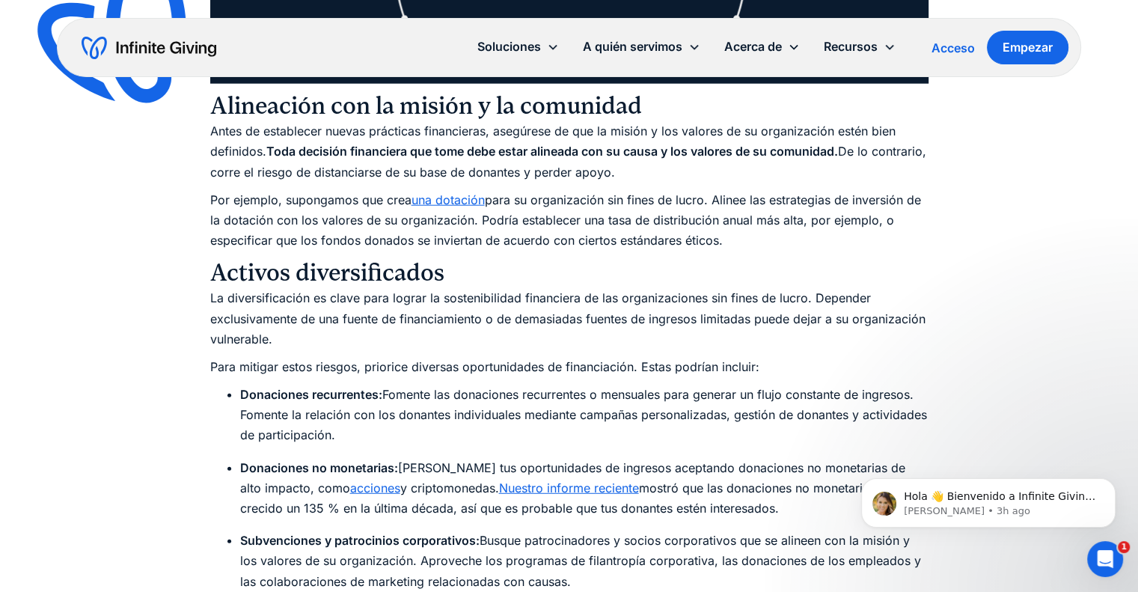
scroll to position [3839, 0]
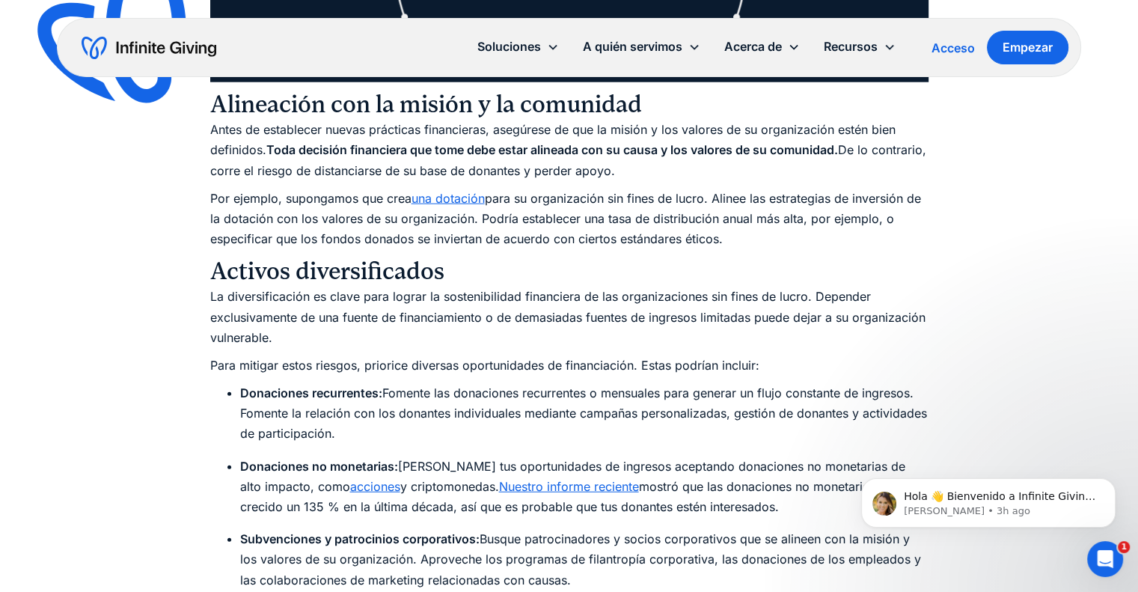
click at [245, 131] on font "Antes de establecer nuevas prácticas financieras, asegúrese de que la misión y …" at bounding box center [552, 139] width 685 height 35
drag, startPoint x: 672, startPoint y: 169, endPoint x: 201, endPoint y: 102, distance: 476.2
copy div "Lorem ipsumdolors Amet co adipiscingelit seddoeiusm temp incididuntutla etd mag…"
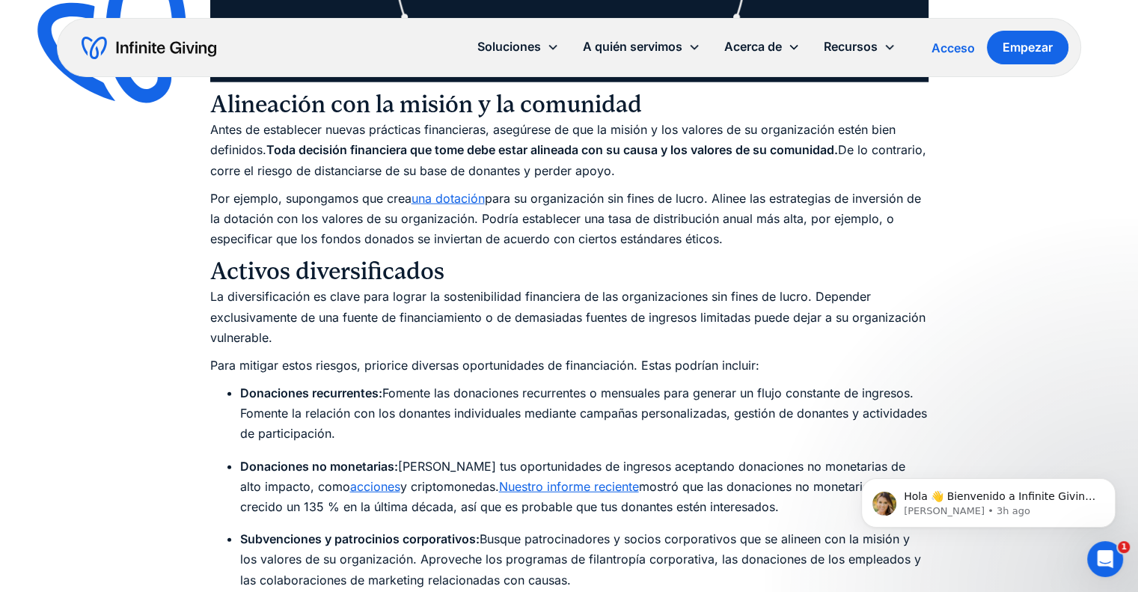
copy div "Lorem ipsumdolors Amet co adipiscingelit seddoeiusm temp incididuntutla etd mag…"
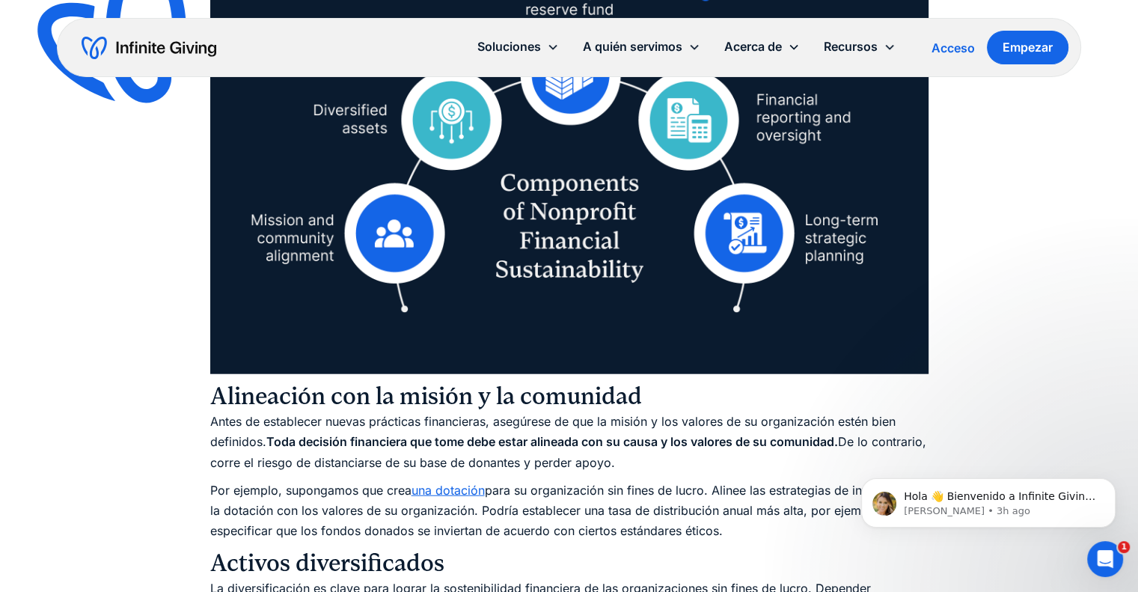
scroll to position [3539, 0]
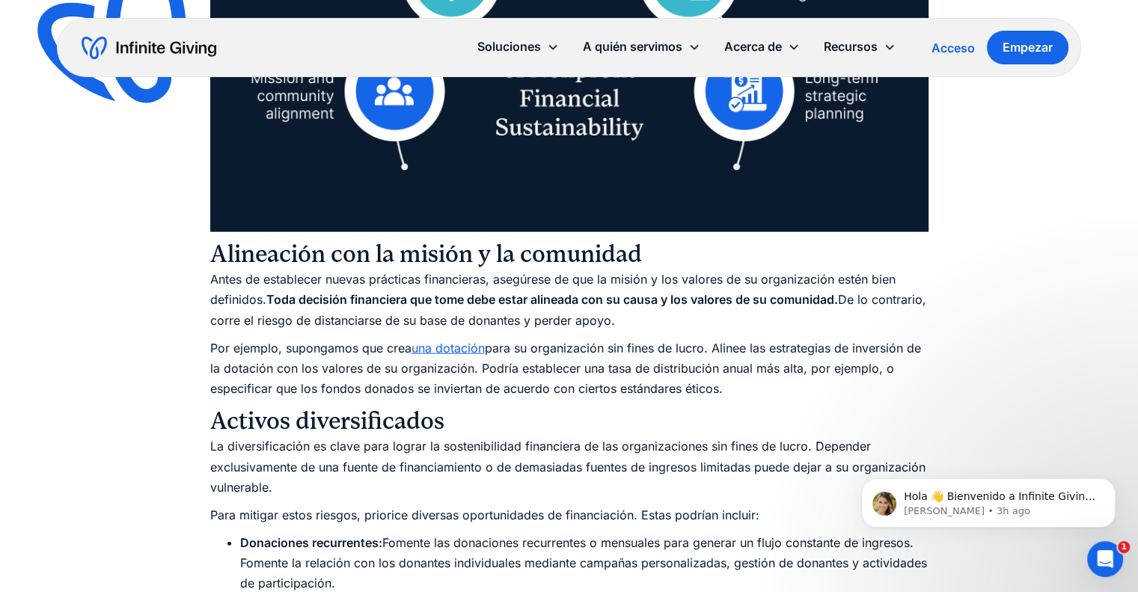
drag, startPoint x: 218, startPoint y: 256, endPoint x: 678, endPoint y: 317, distance: 463.5
copy div "lineación con la misión y la comunidad Antes de establecer nuevas prácticas fin…"
click at [298, 285] on font "Antes de establecer nuevas prácticas financieras, asegúrese de que la misión y …" at bounding box center [552, 289] width 685 height 35
drag, startPoint x: 214, startPoint y: 254, endPoint x: 668, endPoint y: 320, distance: 458.9
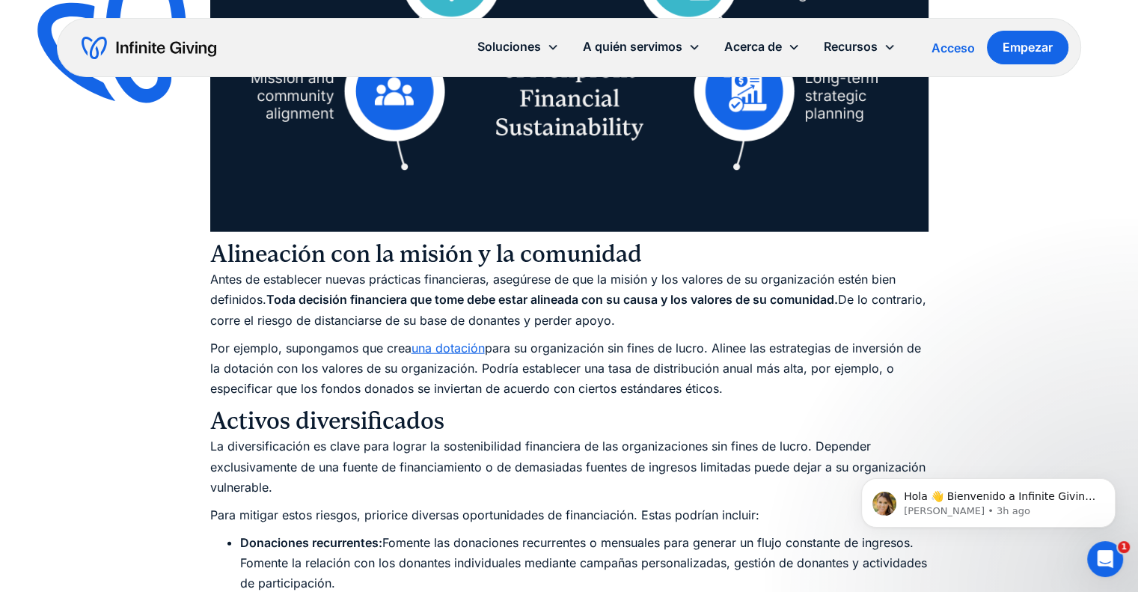
copy div "Alineación con la misión y la comunidad Antes de establecer nuevas prácticas fi…"
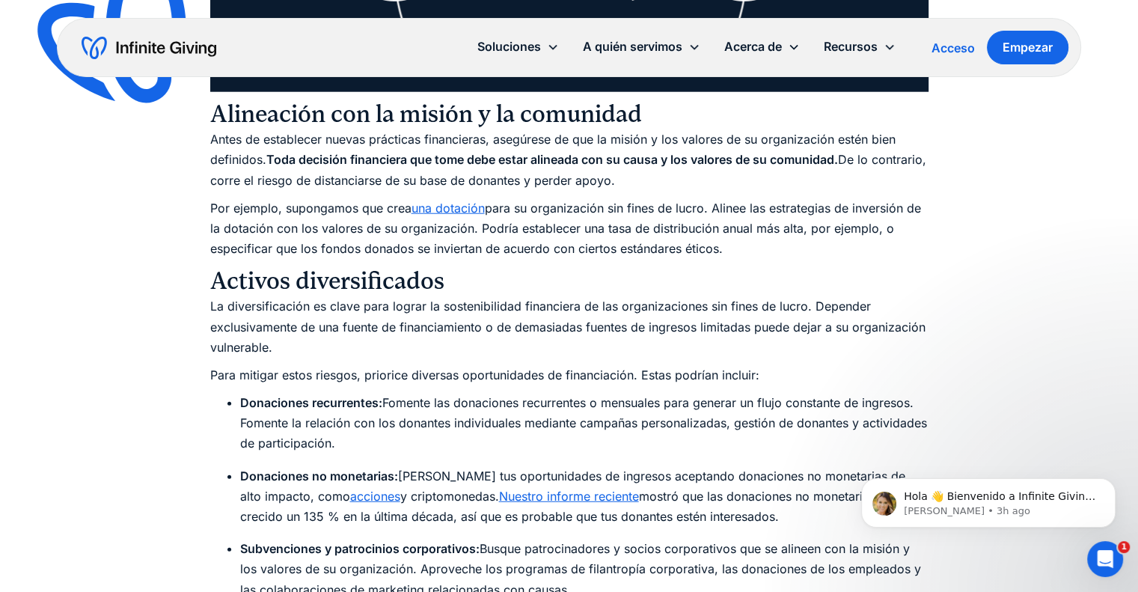
scroll to position [3839, 0]
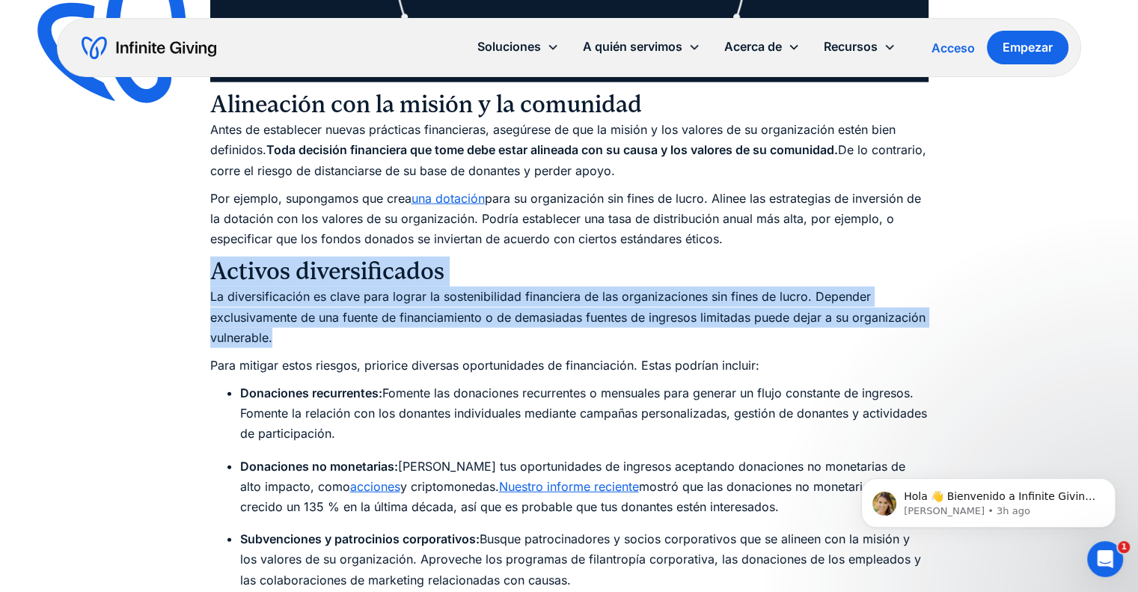
drag, startPoint x: 199, startPoint y: 273, endPoint x: 275, endPoint y: 318, distance: 88.5
copy div "Activos diversificados La diversificación es clave para lograr la sostenibilida…"
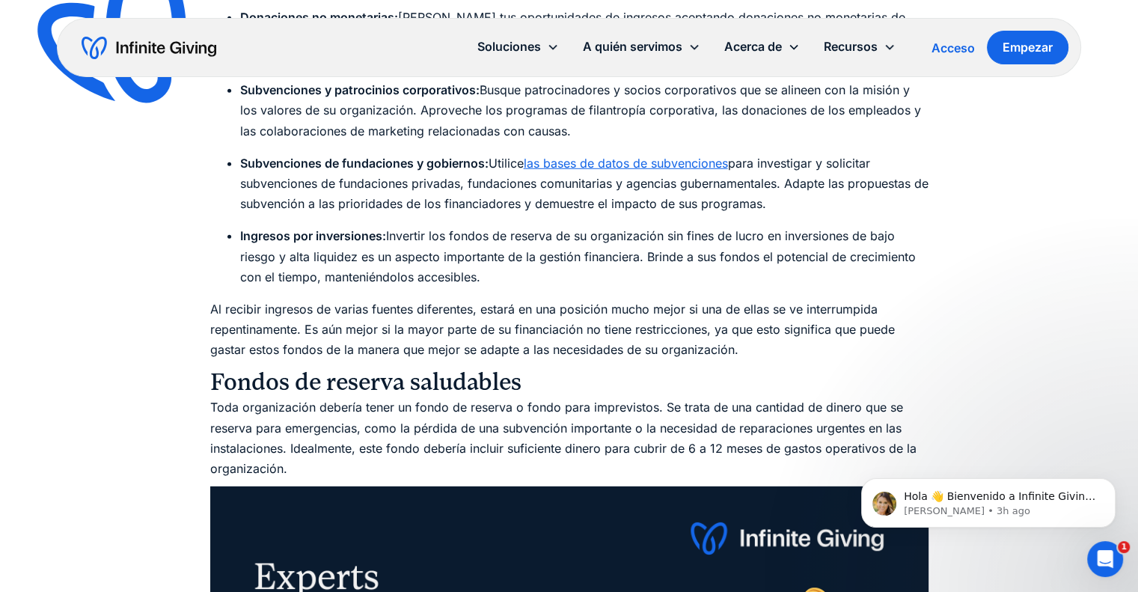
scroll to position [4063, 0]
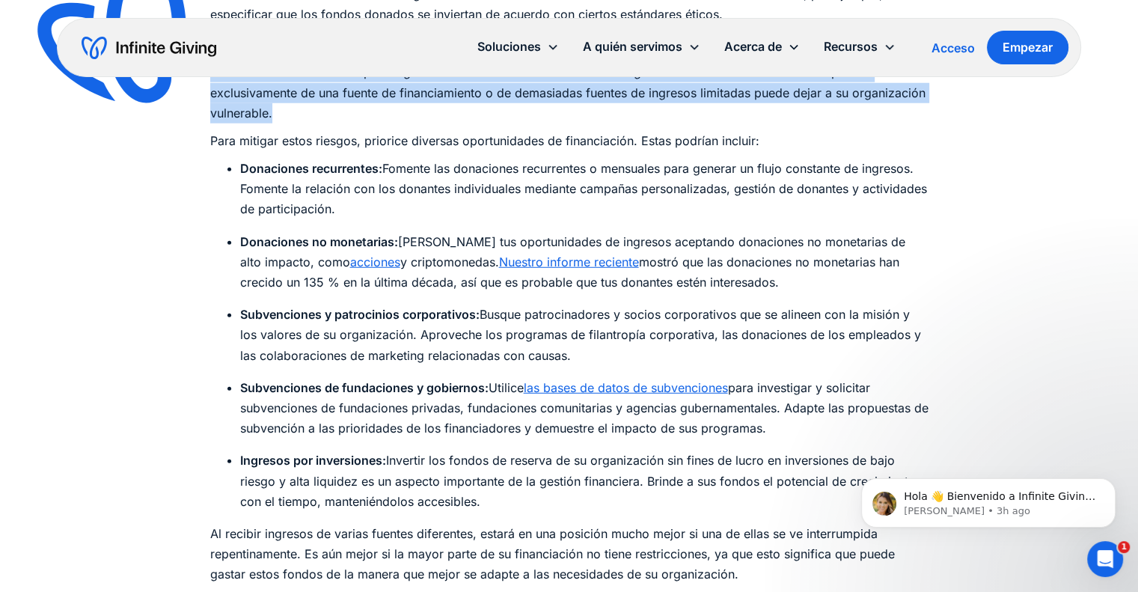
drag, startPoint x: 239, startPoint y: 162, endPoint x: 485, endPoint y: 499, distance: 417.3
copy div "Loremipsum dolorsitame: Consect adi elitseddoe temporincid u laboreetd magn ali…"
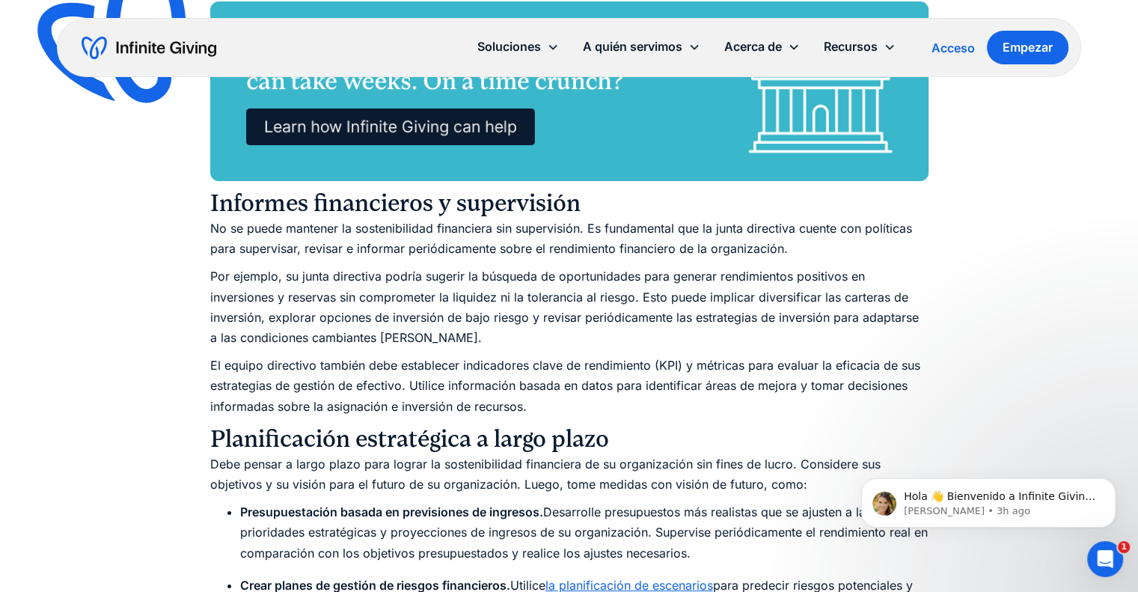
scroll to position [5410, 0]
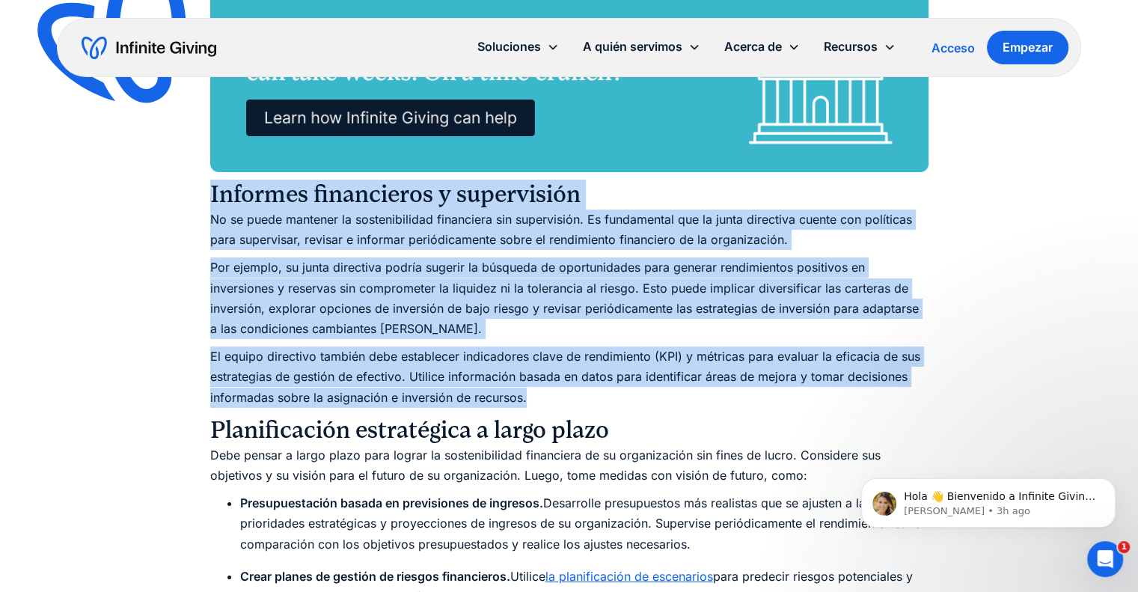
drag, startPoint x: 213, startPoint y: 195, endPoint x: 537, endPoint y: 388, distance: 377.5
copy div "Informes financieros y supervisión No se puede mantener la sostenibilidad finan…"
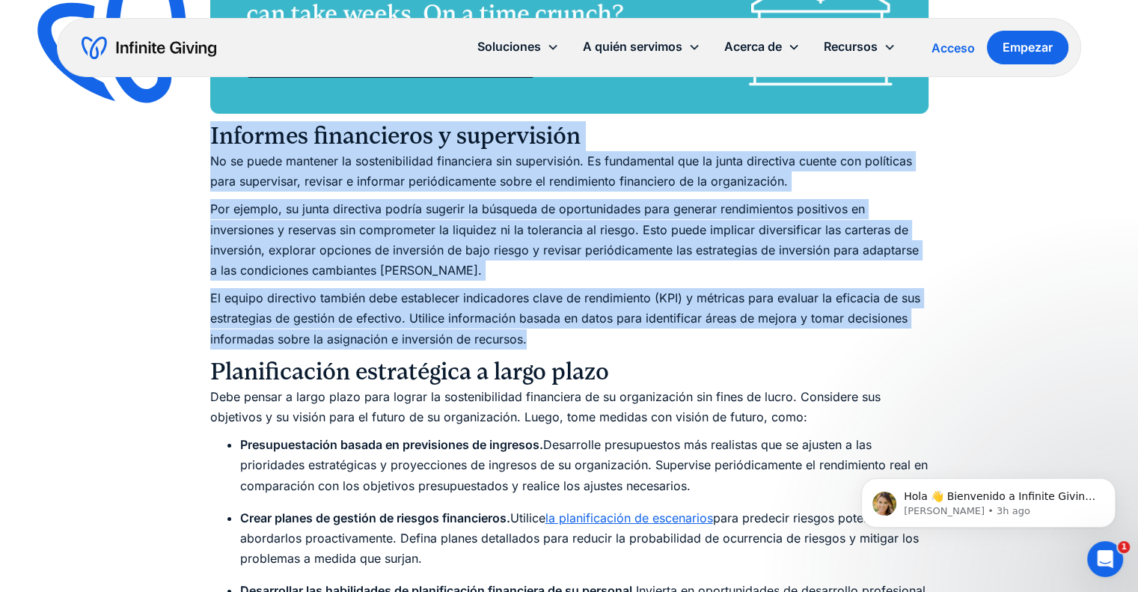
scroll to position [5560, 0]
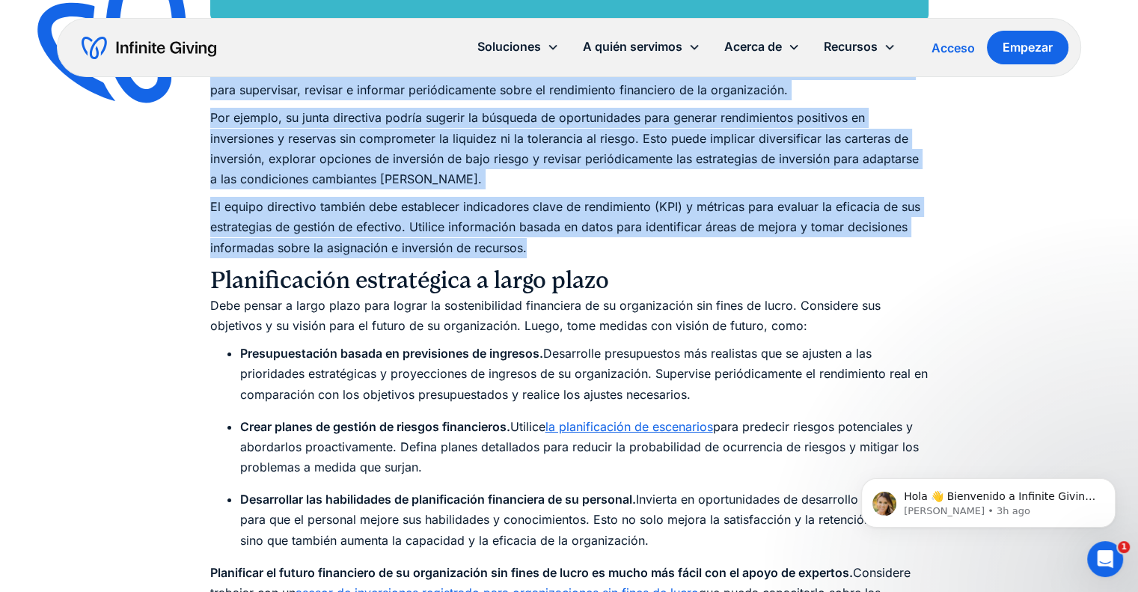
copy div "Informes financieros y supervisión No se puede mantener la sostenibilidad finan…"
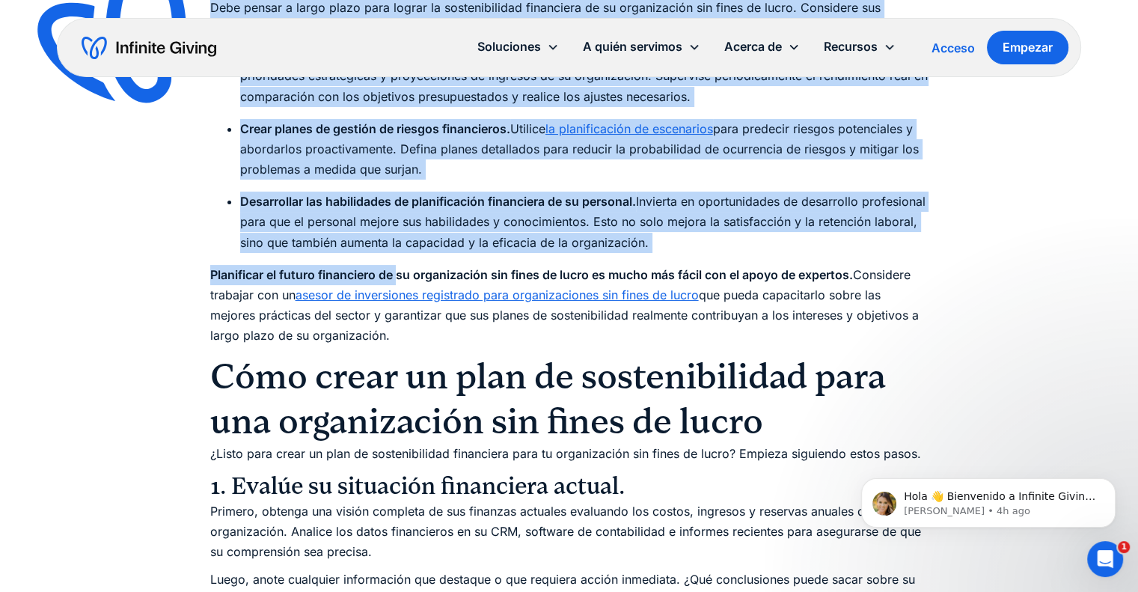
scroll to position [5859, 0]
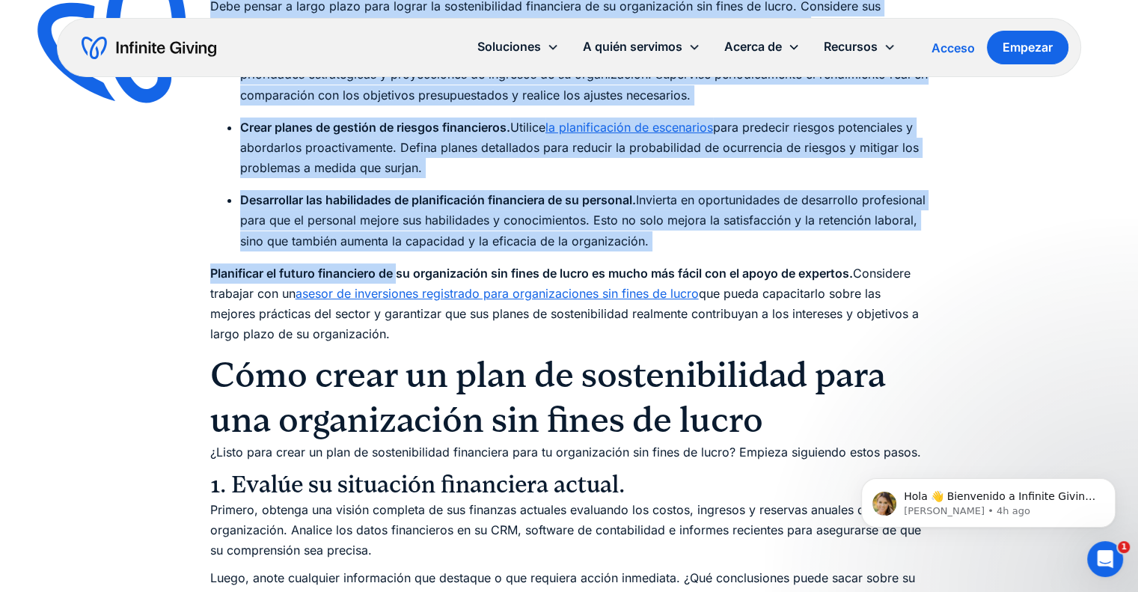
drag, startPoint x: 213, startPoint y: 207, endPoint x: 749, endPoint y: 245, distance: 537.8
copy div "Loremipsumdol sitametcons a elits doeiu Temp incidi u labor etdol magn aliqua e…"
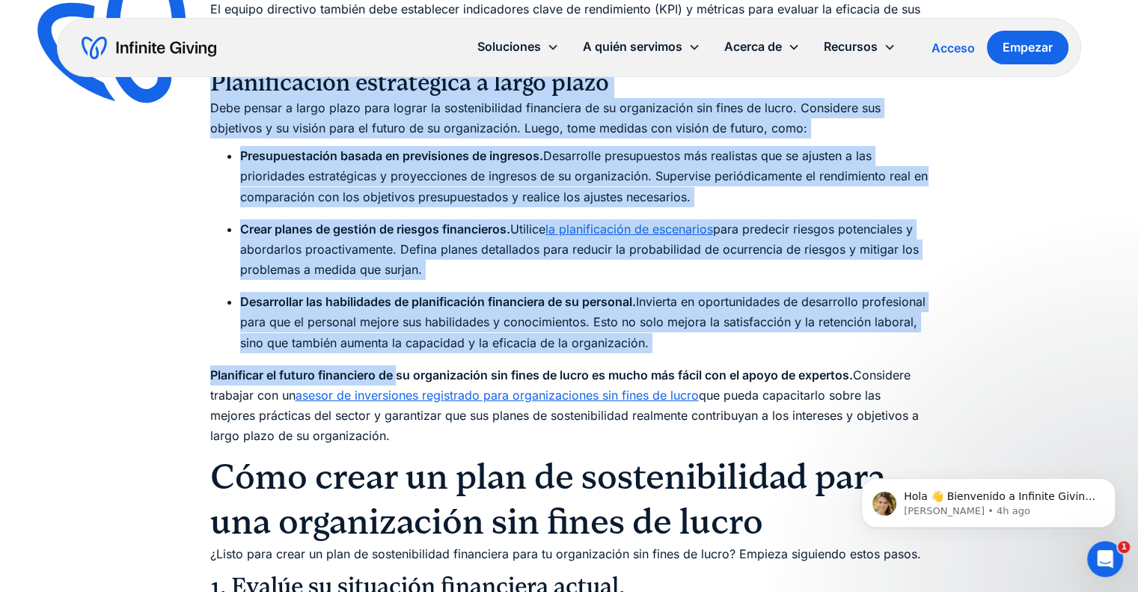
scroll to position [5560, 0]
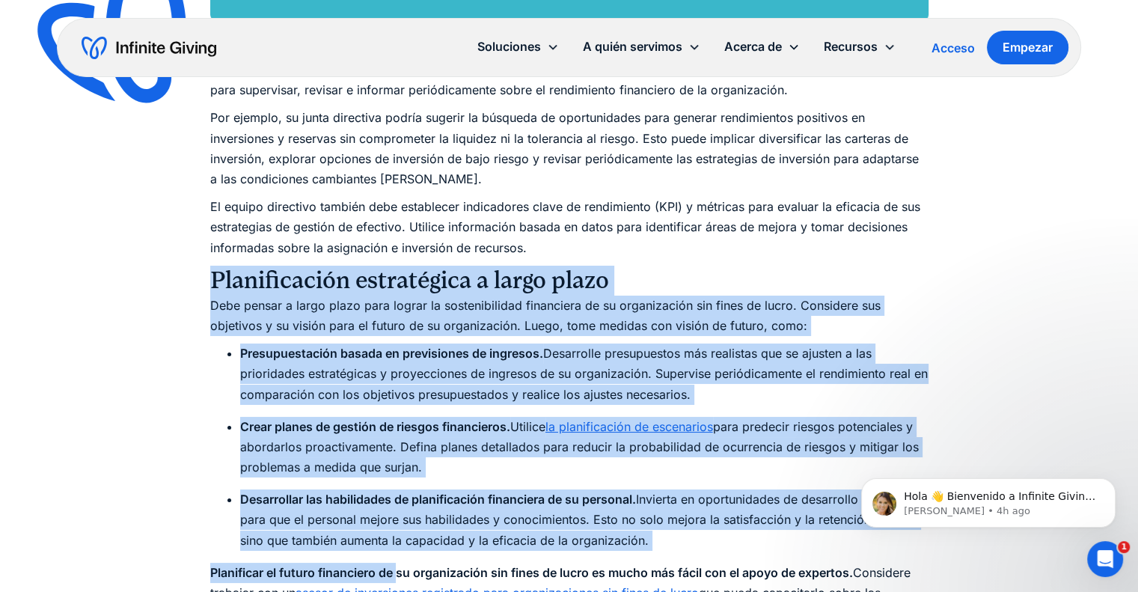
click at [837, 268] on h3 "Planificación estratégica a largo plazo" at bounding box center [569, 281] width 718 height 30
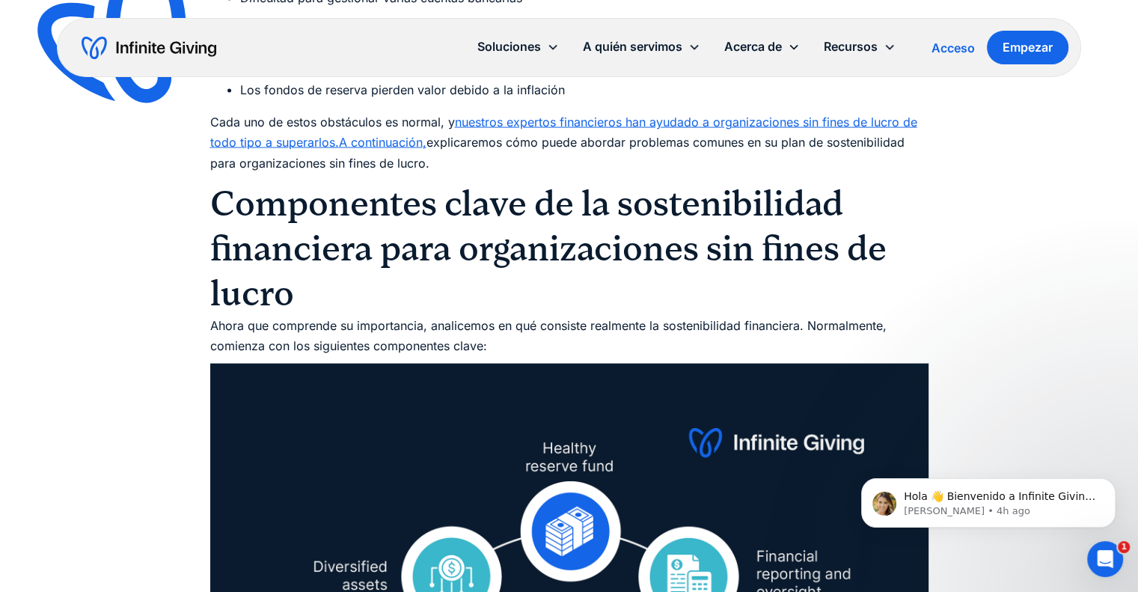
scroll to position [3015, 0]
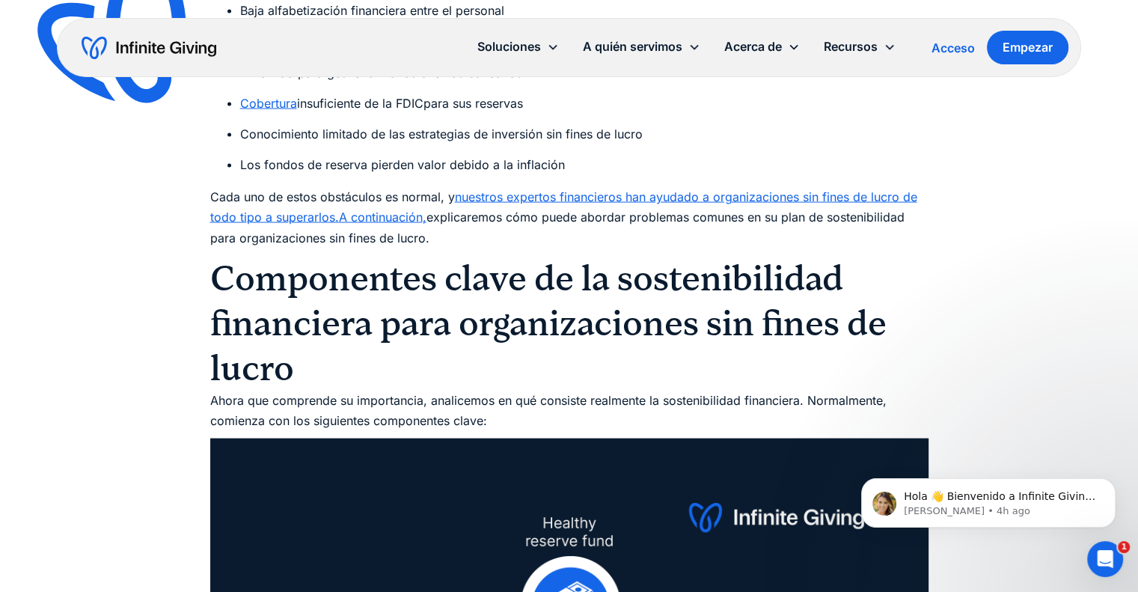
click at [294, 406] on font "Ahora que comprende su importancia, analicemos en qué consiste realmente la sos…" at bounding box center [548, 410] width 676 height 35
drag, startPoint x: 559, startPoint y: 388, endPoint x: 550, endPoint y: 388, distance: 9.0
click at [560, 388] on h2 "Componentes clave de la sostenibilidad financiera para organizaciones sin fines…" at bounding box center [569, 323] width 718 height 135
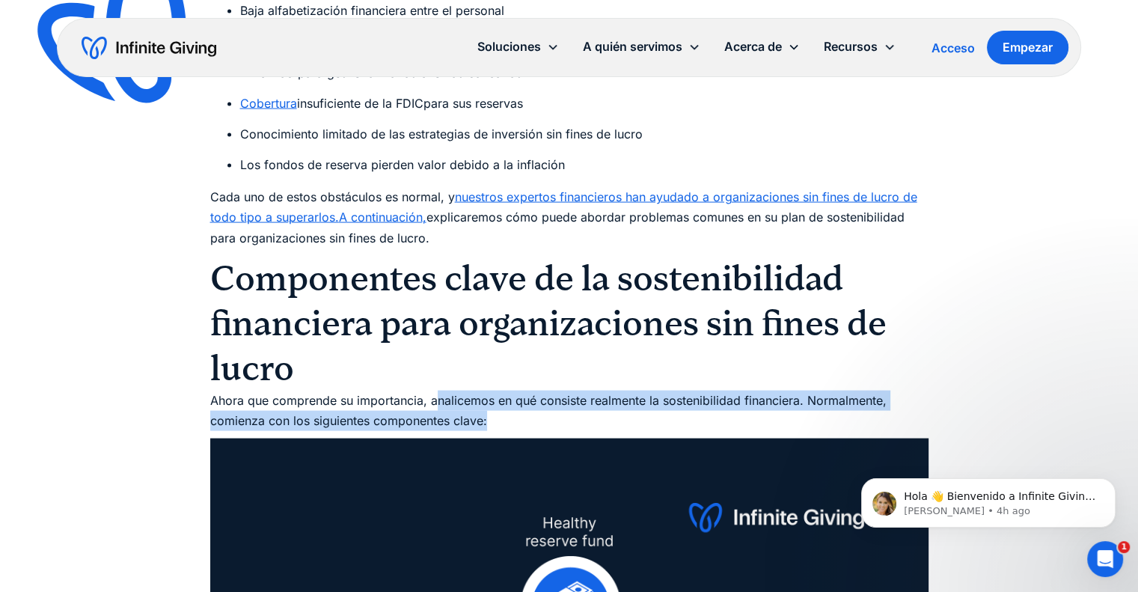
drag, startPoint x: 434, startPoint y: 402, endPoint x: 560, endPoint y: 421, distance: 127.9
click at [560, 421] on p "Ahora que comprende su importancia, analicemos en qué consiste realmente la sos…" at bounding box center [569, 411] width 718 height 40
click at [479, 410] on p "Ahora que comprende su importancia, analicemos en qué consiste realmente la sos…" at bounding box center [569, 411] width 718 height 40
click at [480, 410] on p "Ahora que comprende su importancia, analicemos en qué consiste realmente la sos…" at bounding box center [569, 411] width 718 height 40
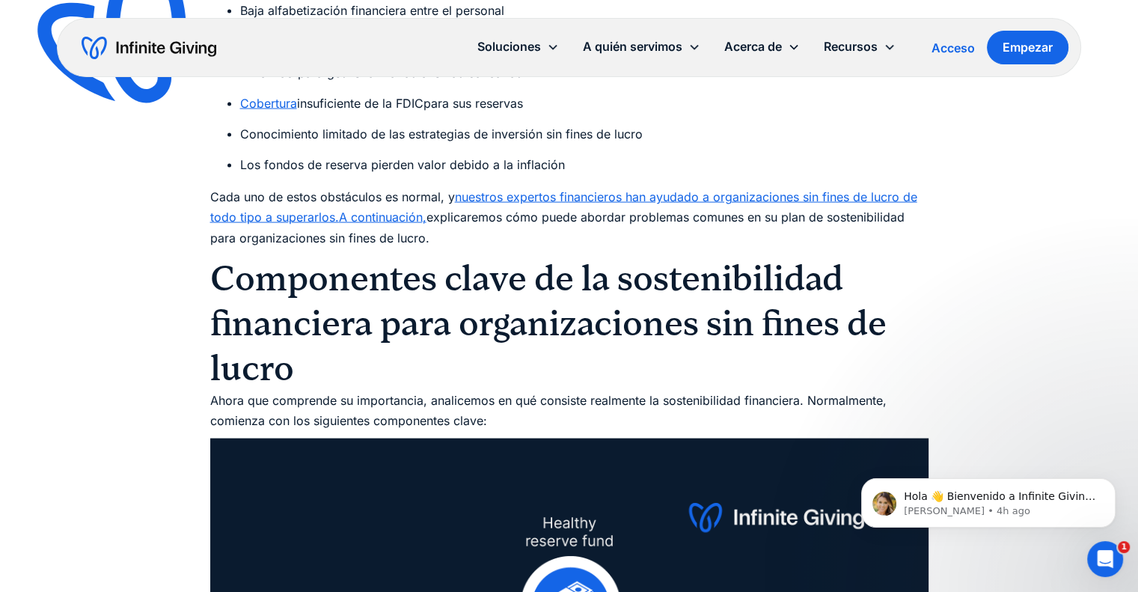
click at [421, 397] on font "Ahora que comprende su importancia, analicemos en qué consiste realmente la sos…" at bounding box center [548, 410] width 676 height 35
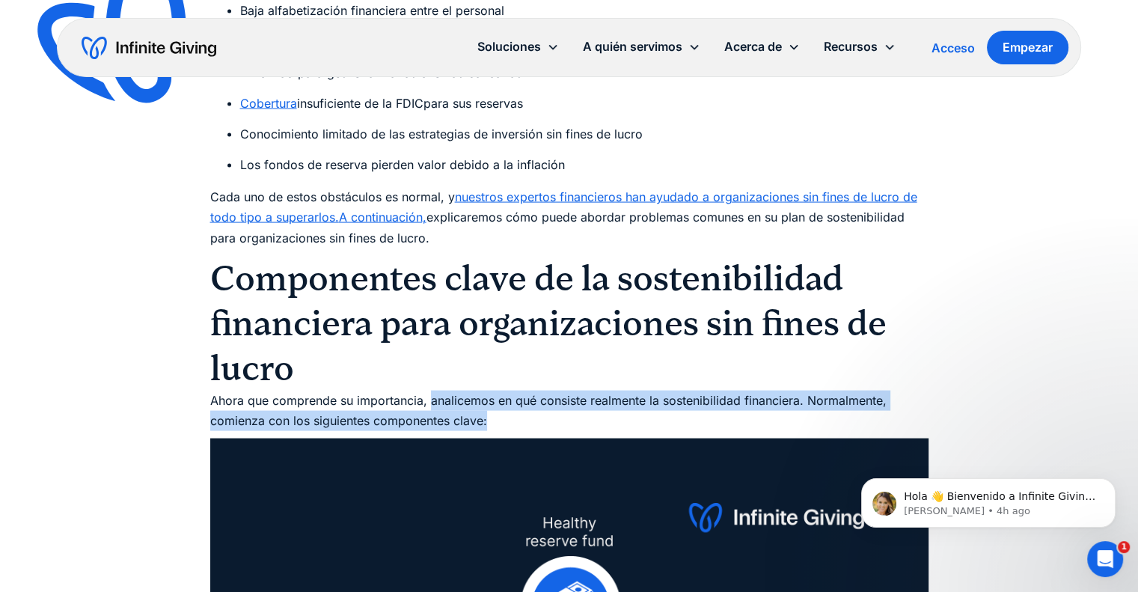
drag, startPoint x: 428, startPoint y: 400, endPoint x: 501, endPoint y: 424, distance: 76.7
click at [501, 424] on p "Ahora que comprende su importancia, analicemos en qué consiste realmente la sos…" at bounding box center [569, 411] width 718 height 40
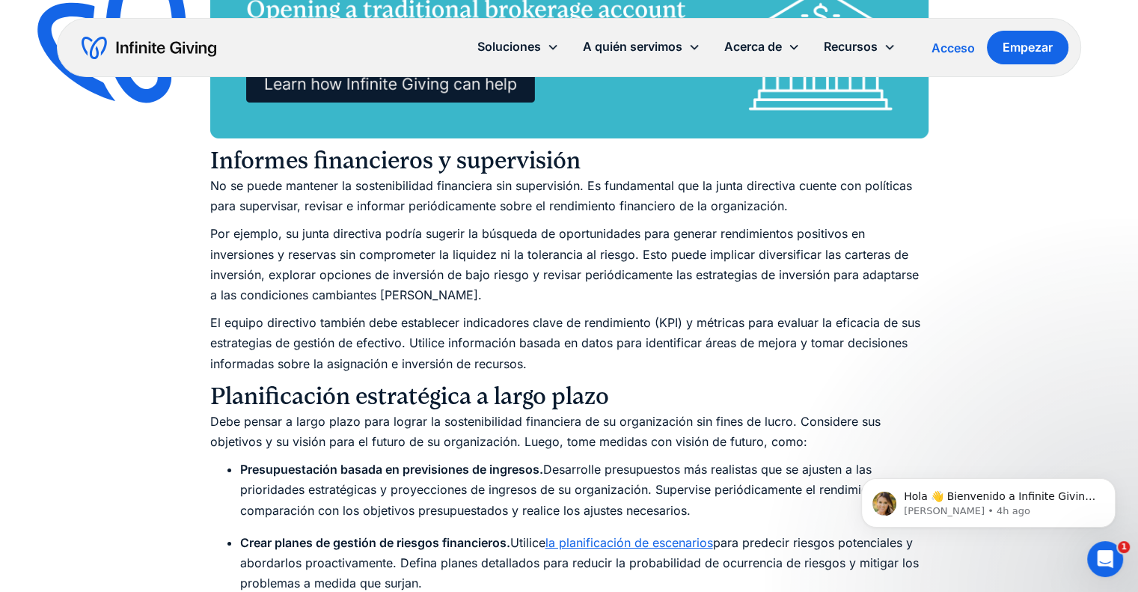
scroll to position [5560, 0]
